Goal: Transaction & Acquisition: Obtain resource

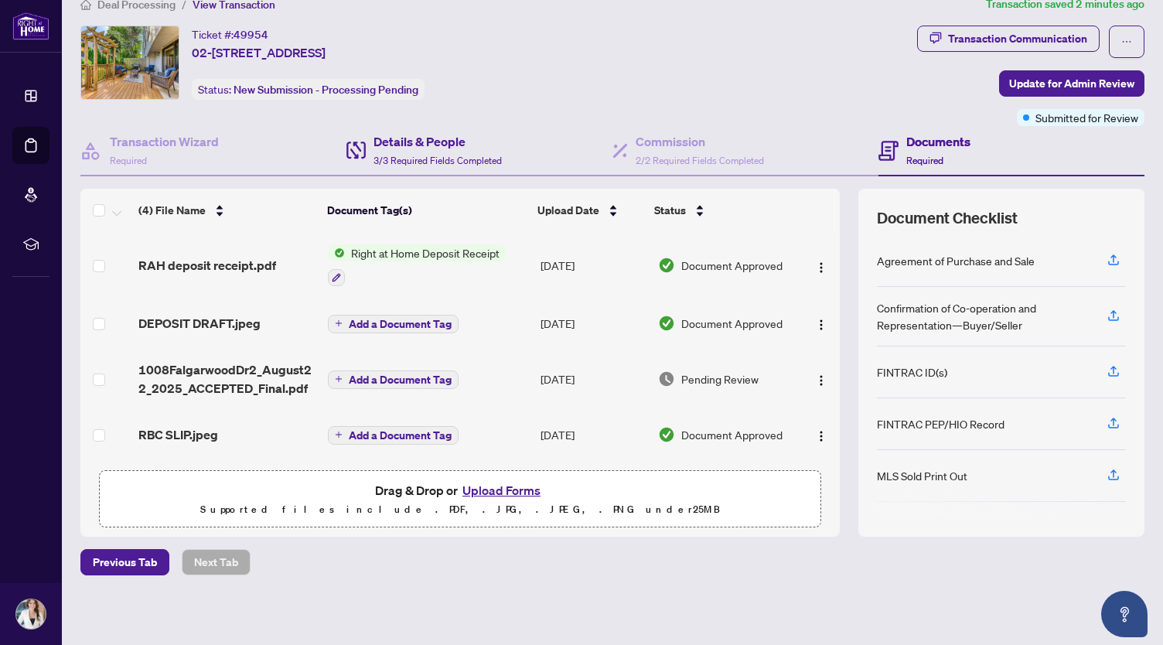
click at [561, 128] on div "Details & People 3/3 Required Fields Completed" at bounding box center [479, 151] width 266 height 50
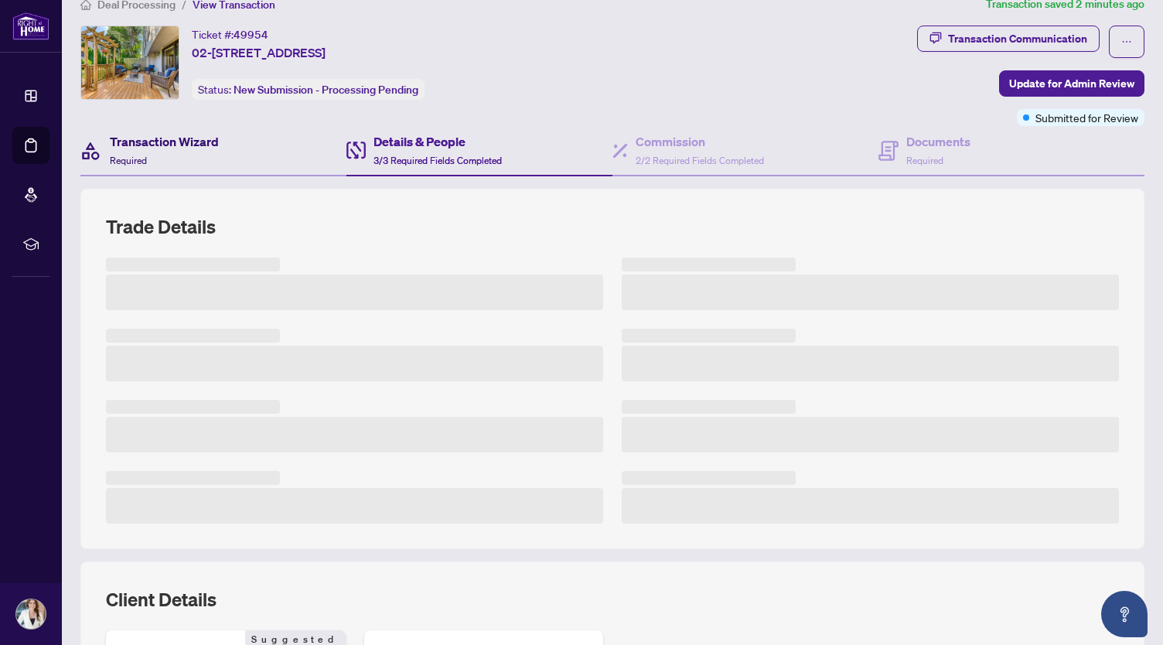
click at [184, 138] on h4 "Transaction Wizard" at bounding box center [164, 141] width 109 height 19
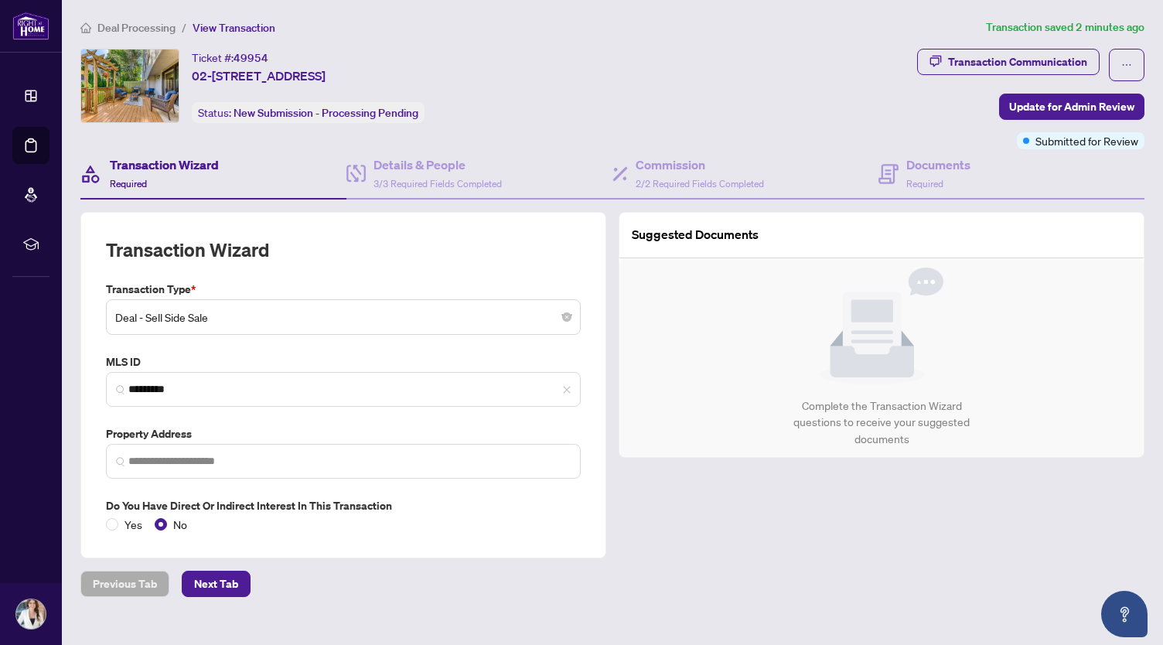
type input "**********"
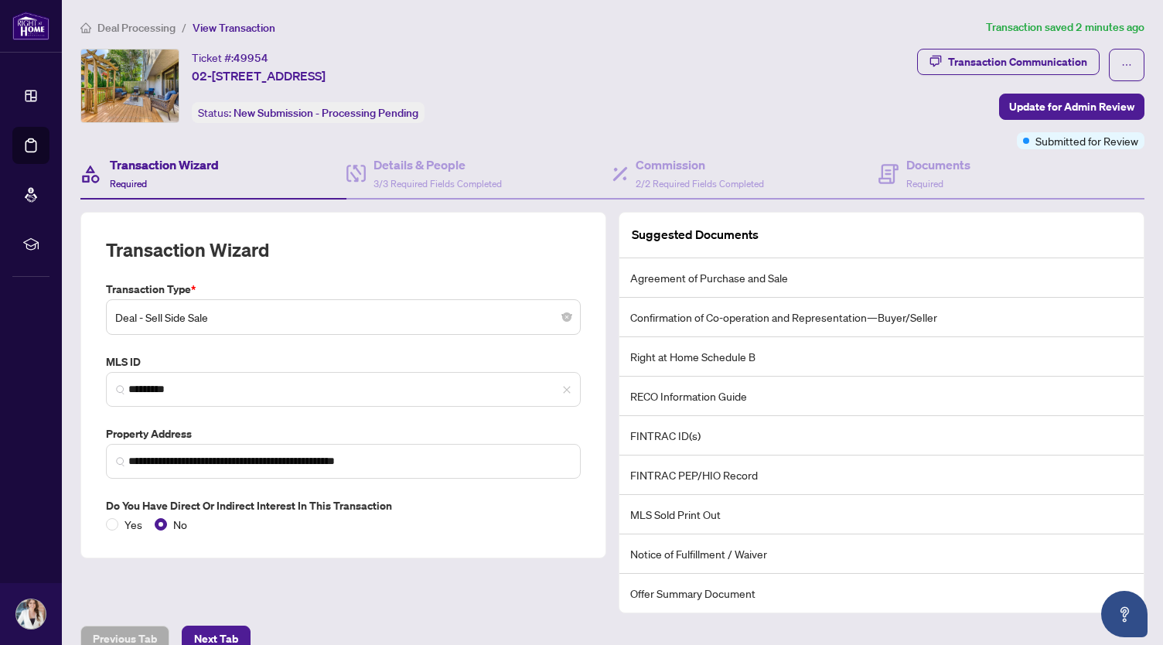
click at [646, 74] on div "Ticket #: 49954 02-[STREET_ADDRESS] Status: New Submission - Processing Pending" at bounding box center [495, 86] width 830 height 74
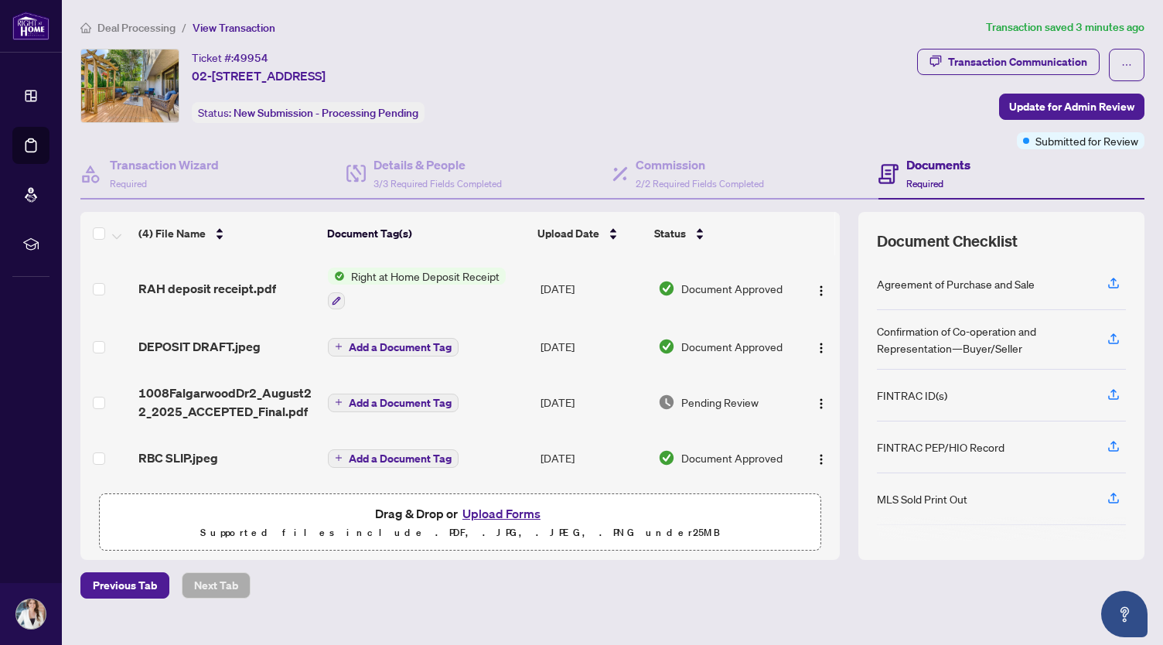
click at [616, 101] on div "Ticket #: 49954 02-[STREET_ADDRESS] Status: New Submission - Processing Pending" at bounding box center [495, 86] width 830 height 74
click at [567, 100] on div "Ticket #: 49954 02-[STREET_ADDRESS] Status: New Submission - Processing Pending" at bounding box center [495, 86] width 830 height 74
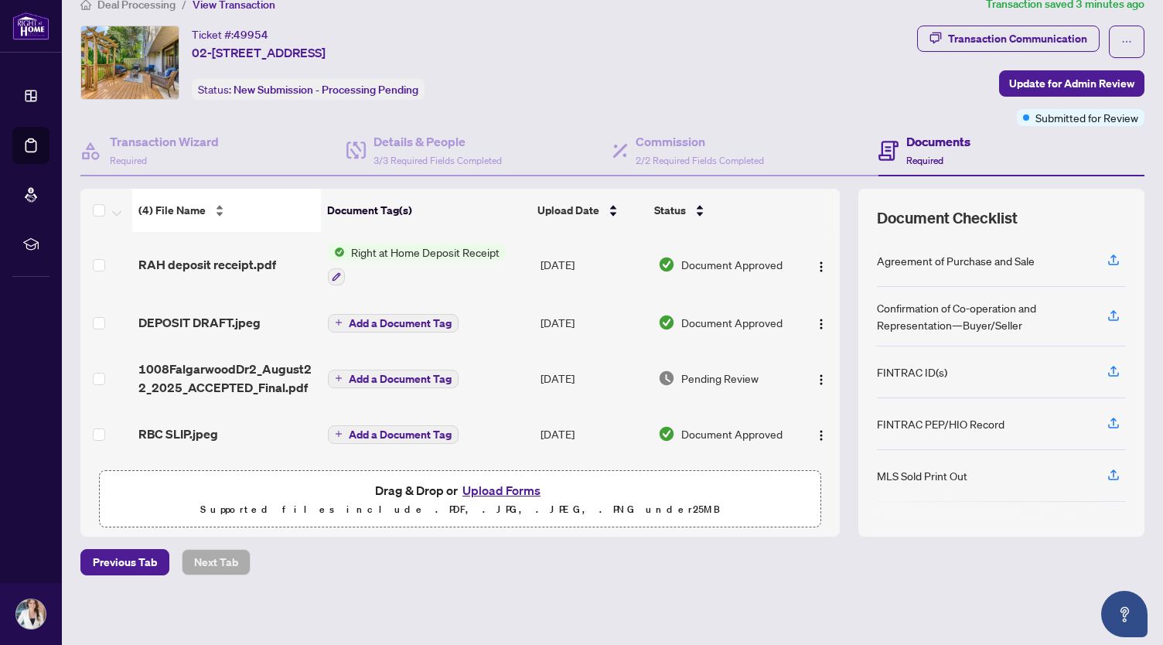
drag, startPoint x: 417, startPoint y: 588, endPoint x: 142, endPoint y: 196, distance: 479.0
click at [404, 583] on div "Deal Processing / View Transaction Transaction saved 3 minutes ago Ticket #: 49…" at bounding box center [612, 312] width 1076 height 634
click at [414, 253] on span "Right at Home Deposit Receipt" at bounding box center [425, 252] width 161 height 17
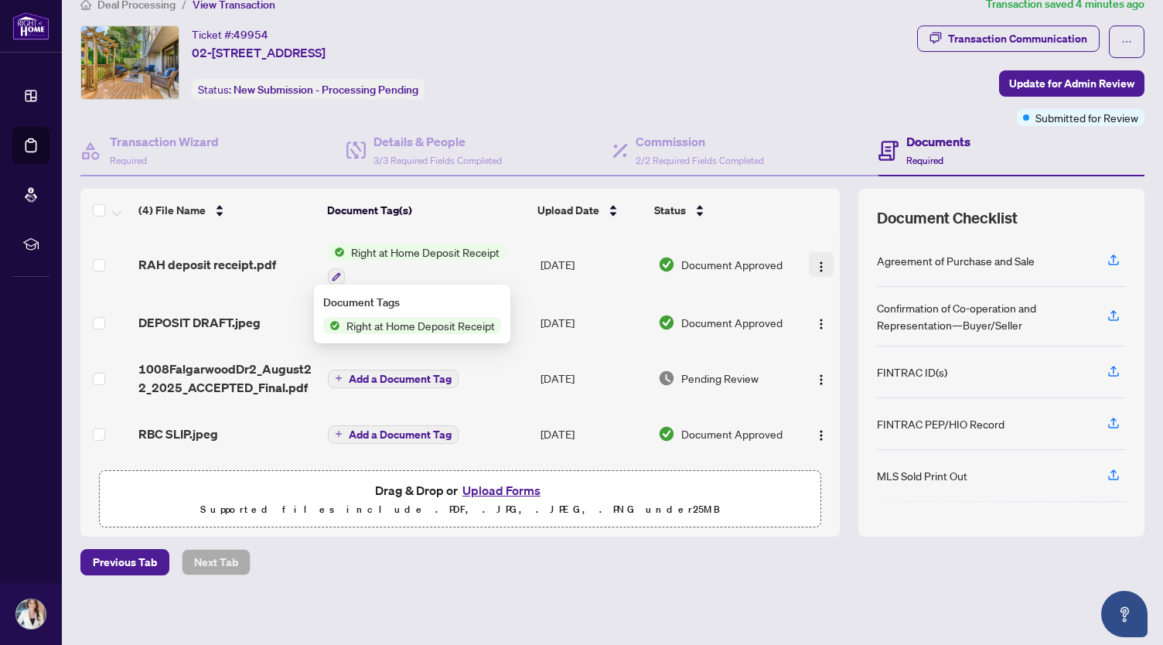
click at [815, 261] on img "button" at bounding box center [821, 267] width 12 height 12
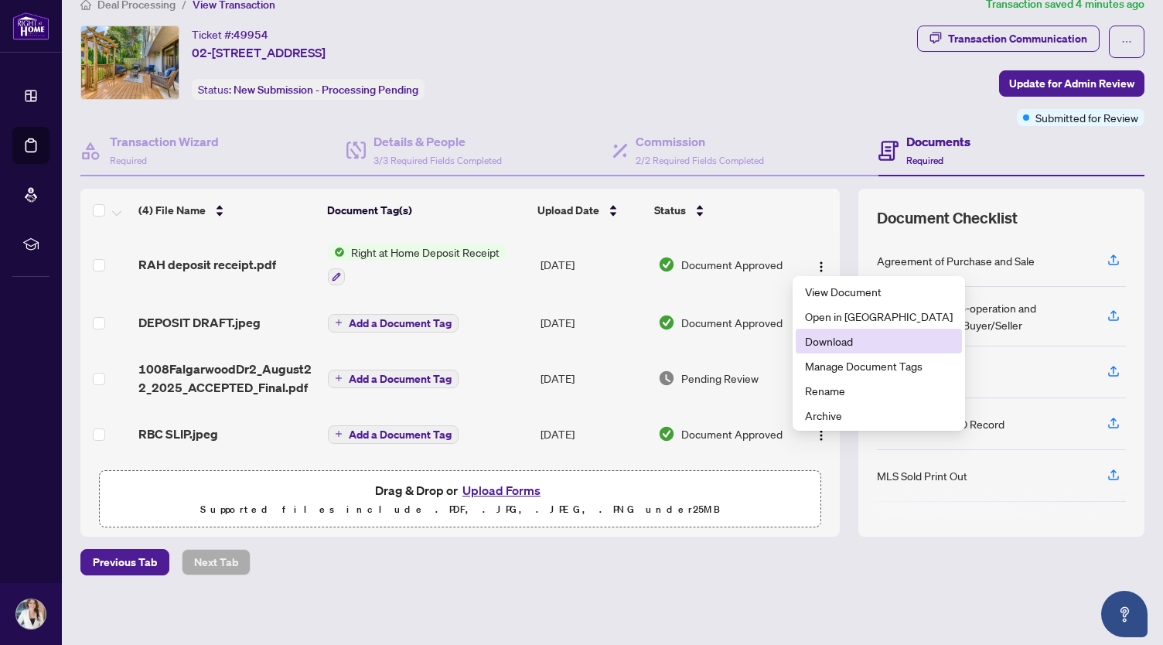
click at [834, 343] on span "Download" at bounding box center [879, 340] width 148 height 17
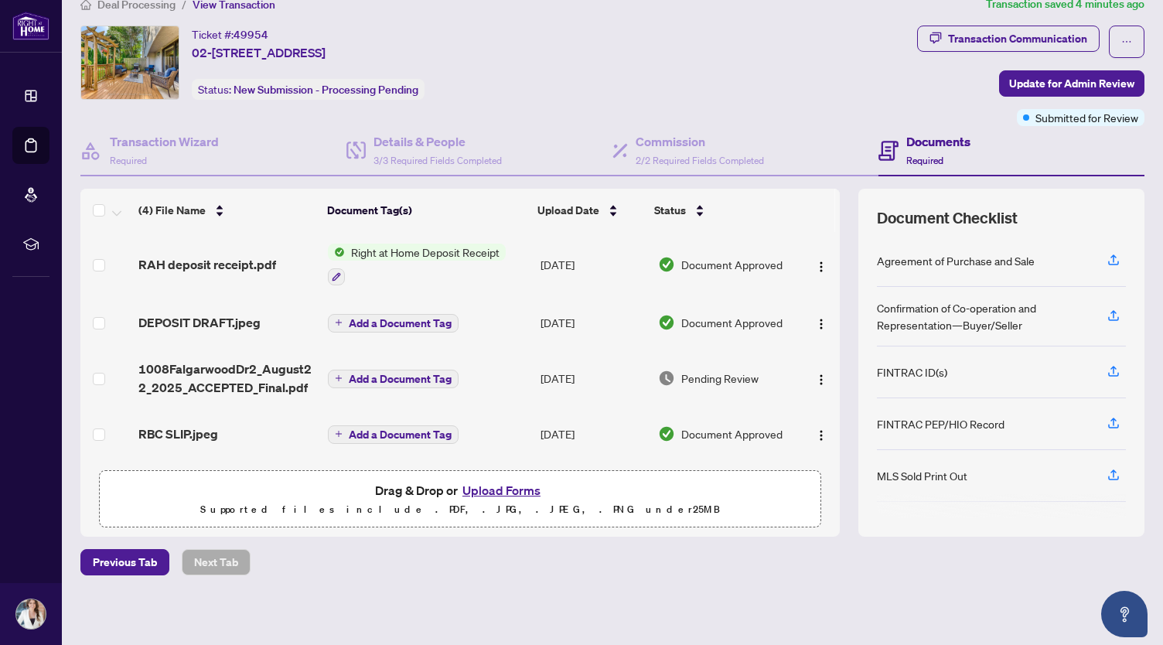
click at [571, 576] on div "Deal Processing / View Transaction Transaction saved 4 minutes ago Ticket #: 49…" at bounding box center [612, 312] width 1076 height 634
